Goal: Task Accomplishment & Management: Complete application form

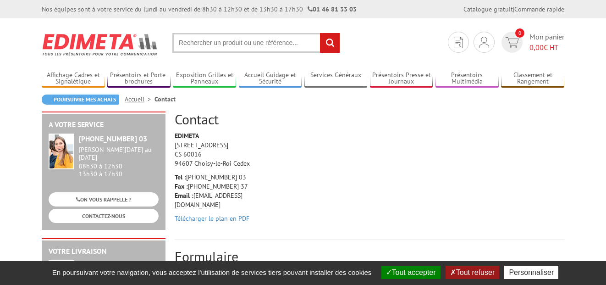
click at [472, 271] on button "Tout refuser" at bounding box center [473, 271] width 54 height 13
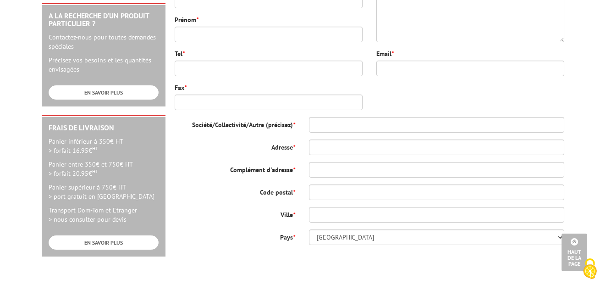
scroll to position [351, 0]
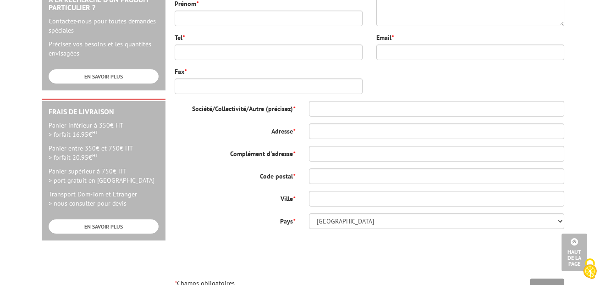
click at [597, 127] on body "Nos équipes sont à votre service du lundi au vendredi de 8h30 à 12h30 et de 13h…" at bounding box center [303, 84] width 606 height 870
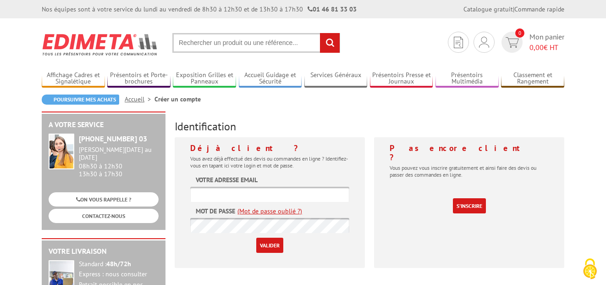
click at [195, 191] on input "text" at bounding box center [269, 194] width 159 height 15
type input "[EMAIL_ADDRESS][DOMAIN_NAME]"
click at [270, 243] on input "Valider" at bounding box center [269, 244] width 27 height 15
click at [308, 197] on input "[EMAIL_ADDRESS][DOMAIN_NAME]" at bounding box center [269, 194] width 159 height 15
